Goal: Information Seeking & Learning: Check status

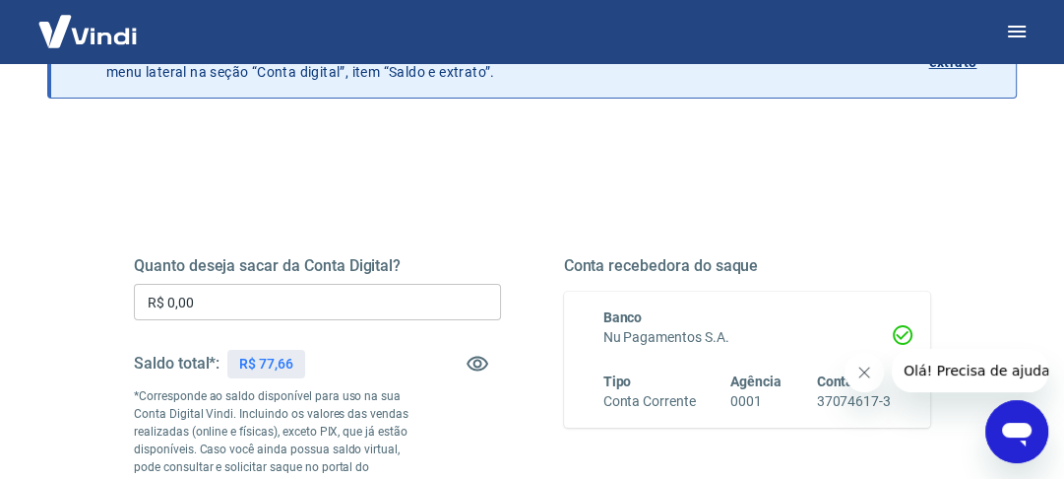
scroll to position [197, 0]
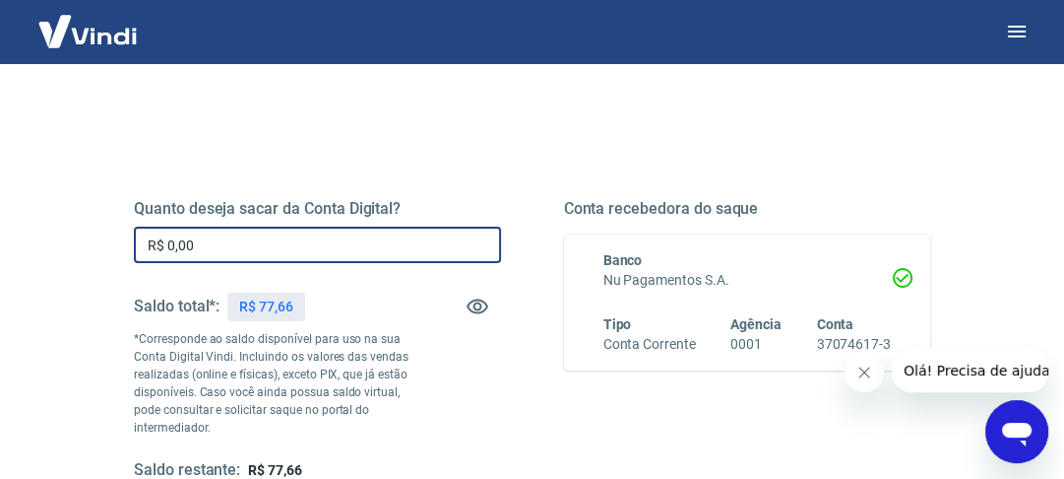
click at [428, 254] on input "R$ 0,00" at bounding box center [317, 244] width 367 height 36
type input "R$ 0,00"
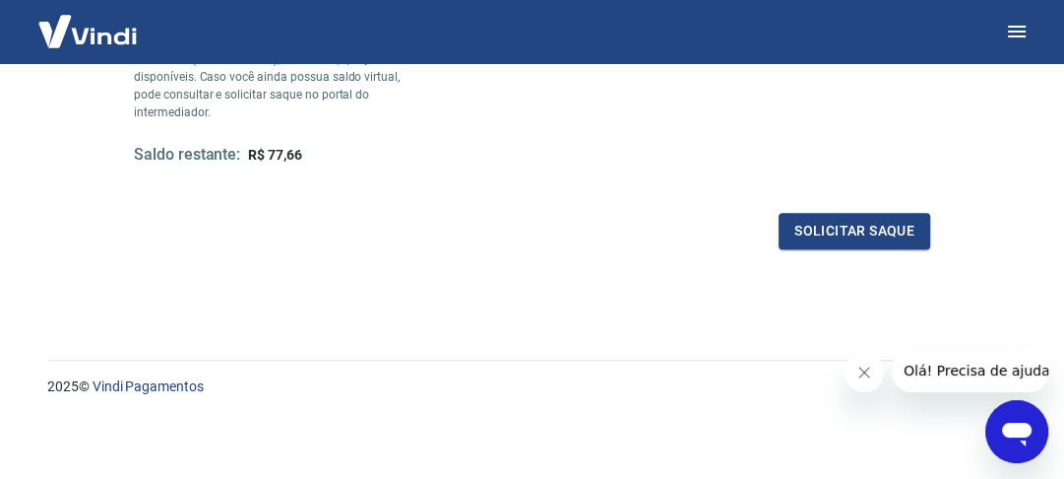
scroll to position [48, 0]
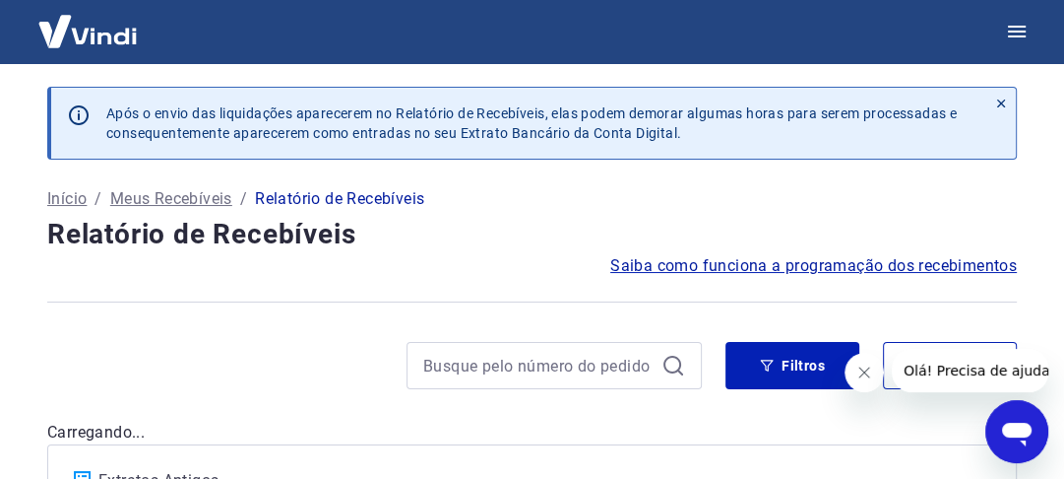
click at [213, 118] on p "Após o envio das liquidações aparecerem no Relatório de Recebíveis, elas podem …" at bounding box center [538, 122] width 865 height 39
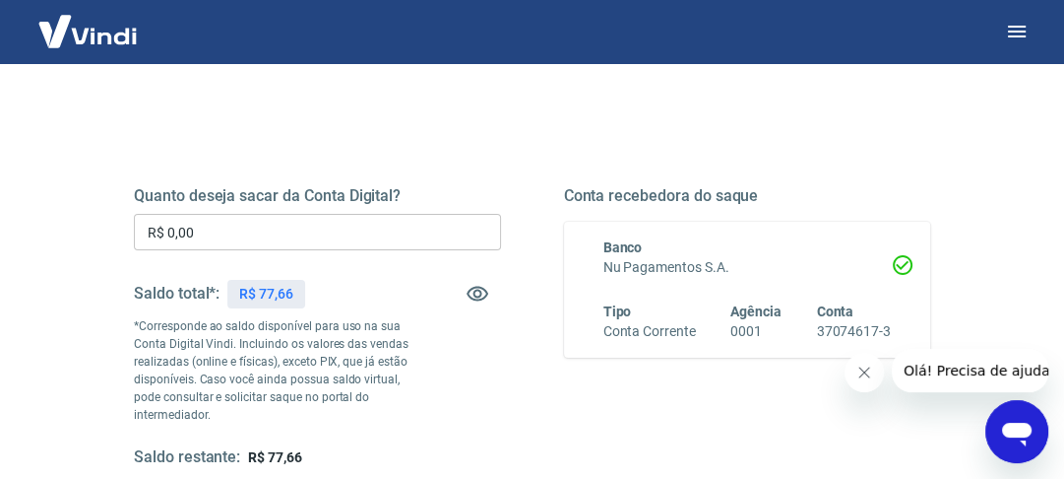
scroll to position [208, 0]
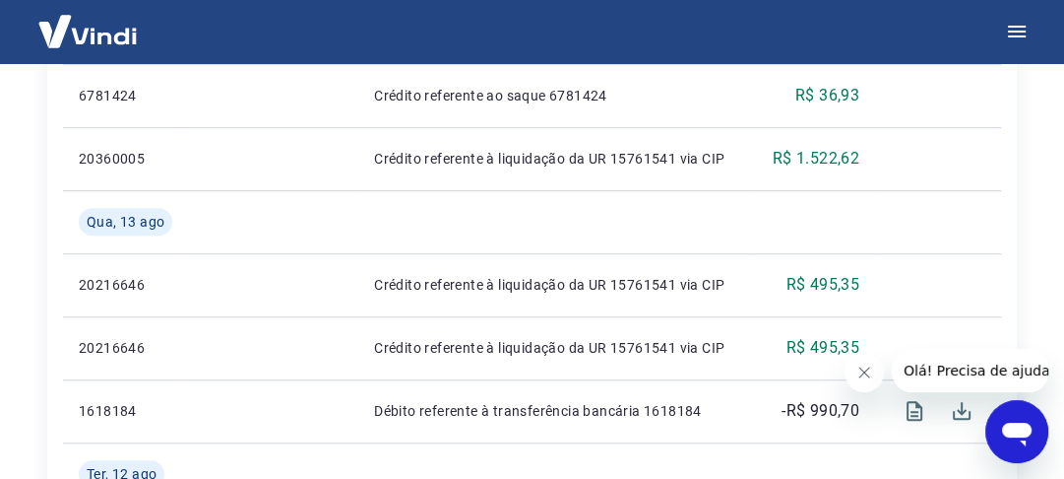
scroll to position [1429, 0]
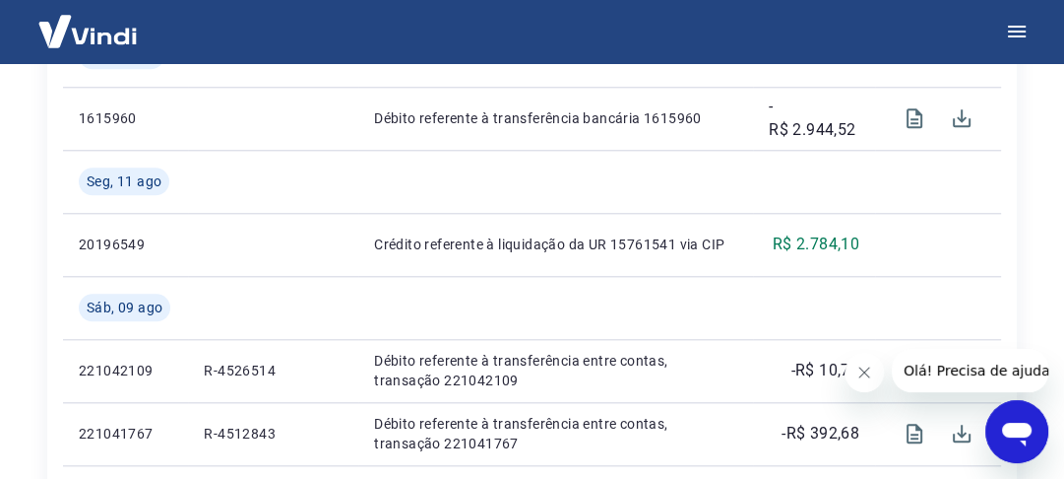
click at [119, 28] on img at bounding box center [88, 31] width 128 height 60
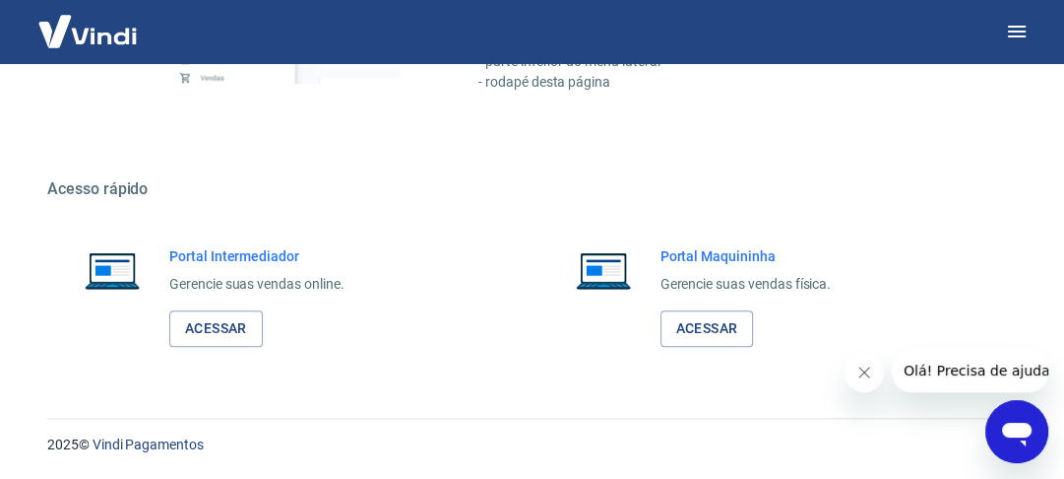
scroll to position [1095, 0]
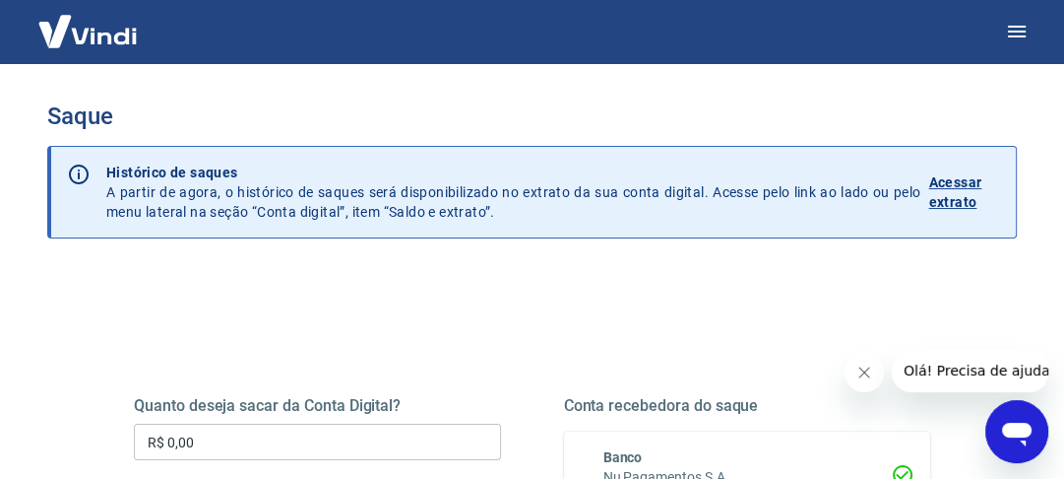
click at [943, 181] on p "Acessar extrato" at bounding box center [965, 191] width 72 height 39
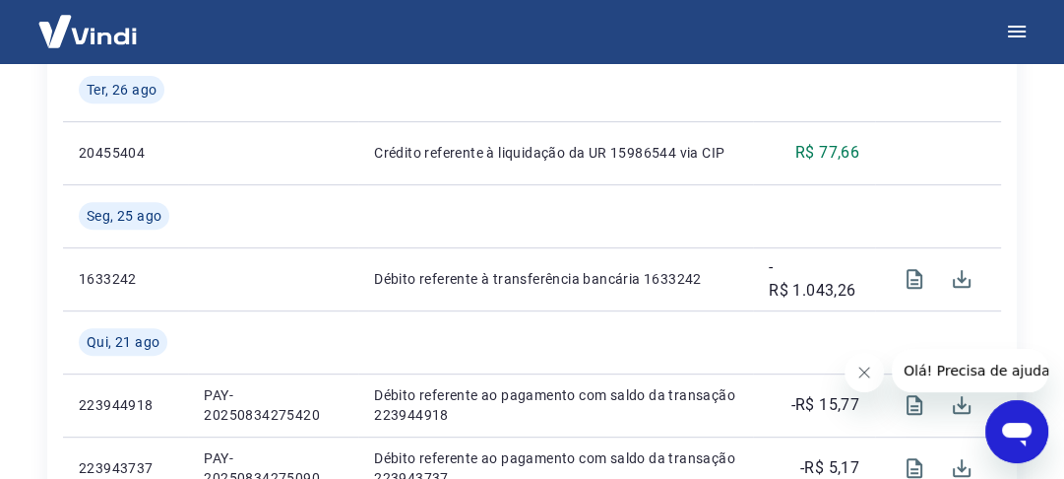
scroll to position [607, 0]
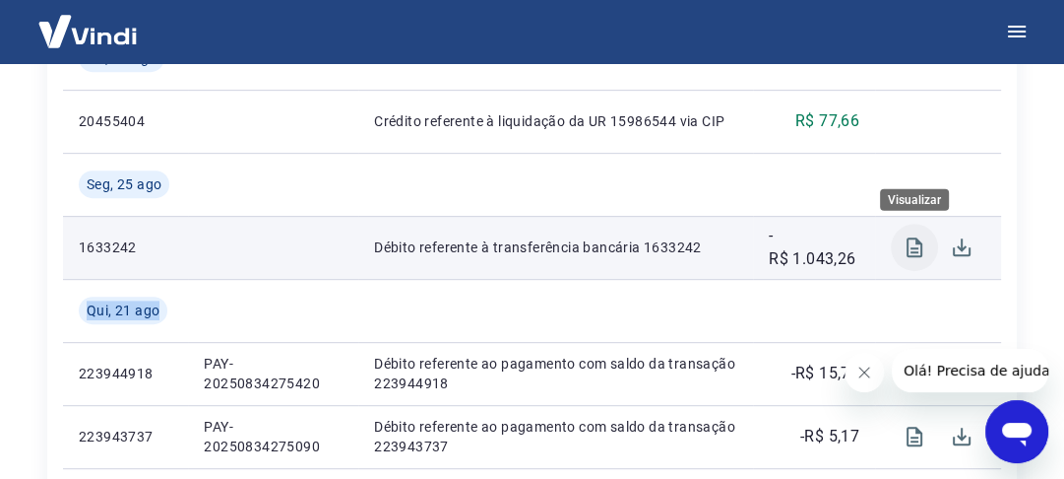
drag, startPoint x: 909, startPoint y: 282, endPoint x: 919, endPoint y: 242, distance: 40.6
click at [907, 249] on icon "Visualizar" at bounding box center [915, 247] width 16 height 20
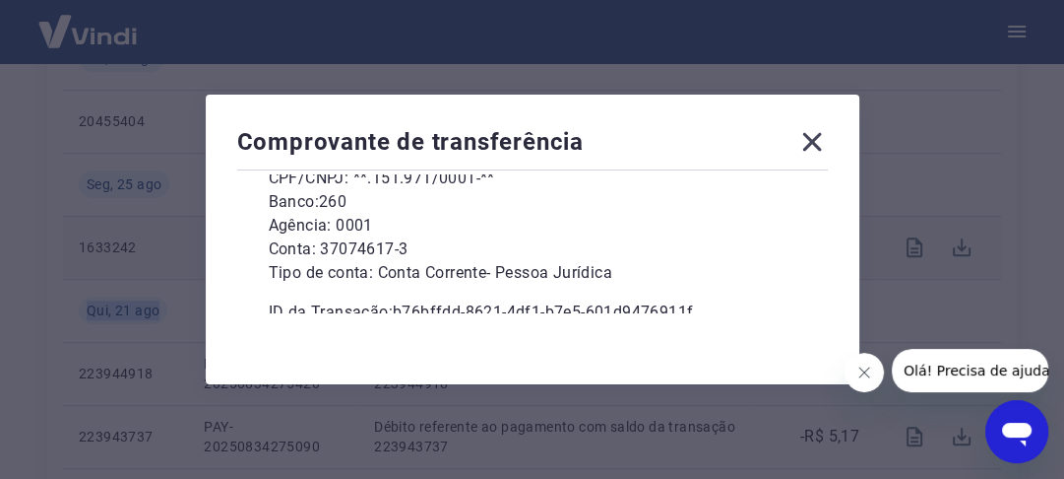
scroll to position [388, 0]
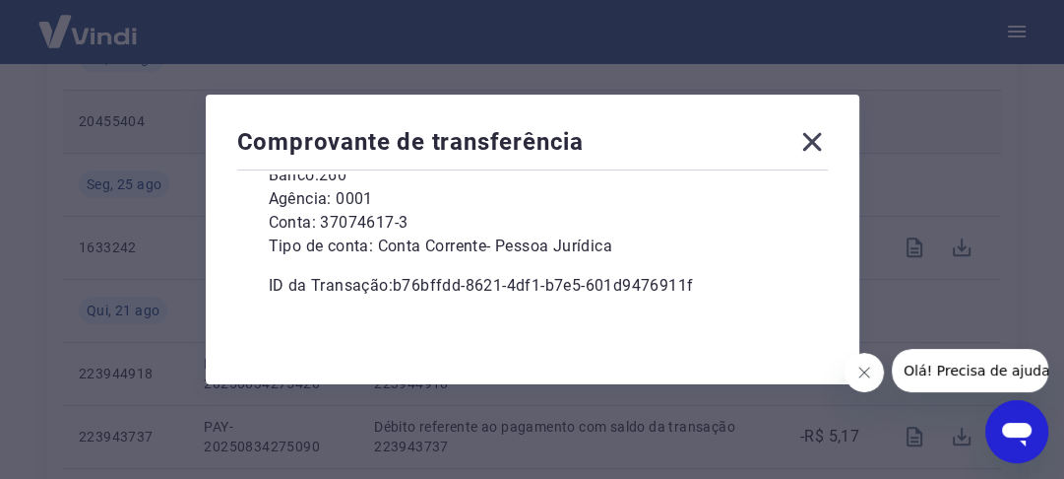
click at [815, 141] on icon at bounding box center [813, 142] width 32 height 32
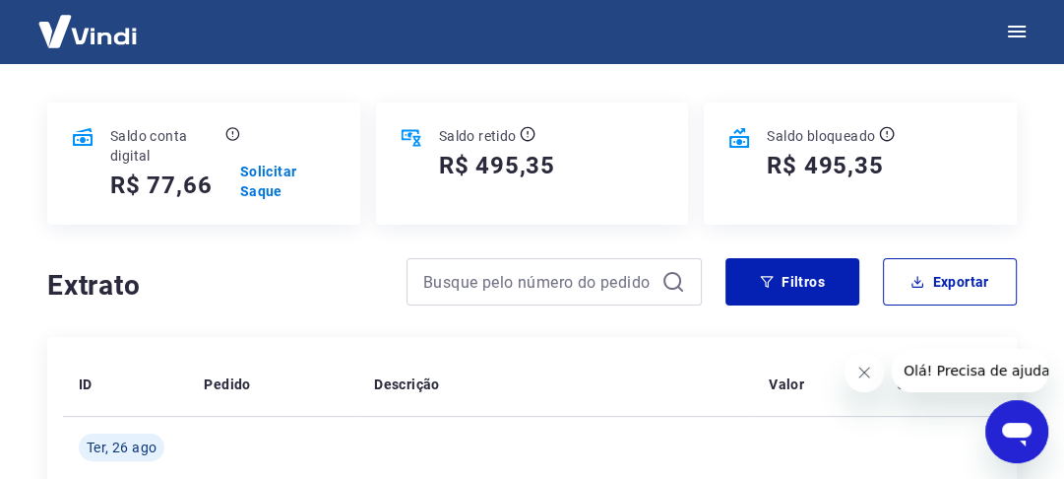
scroll to position [223, 0]
